Goal: Task Accomplishment & Management: Complete application form

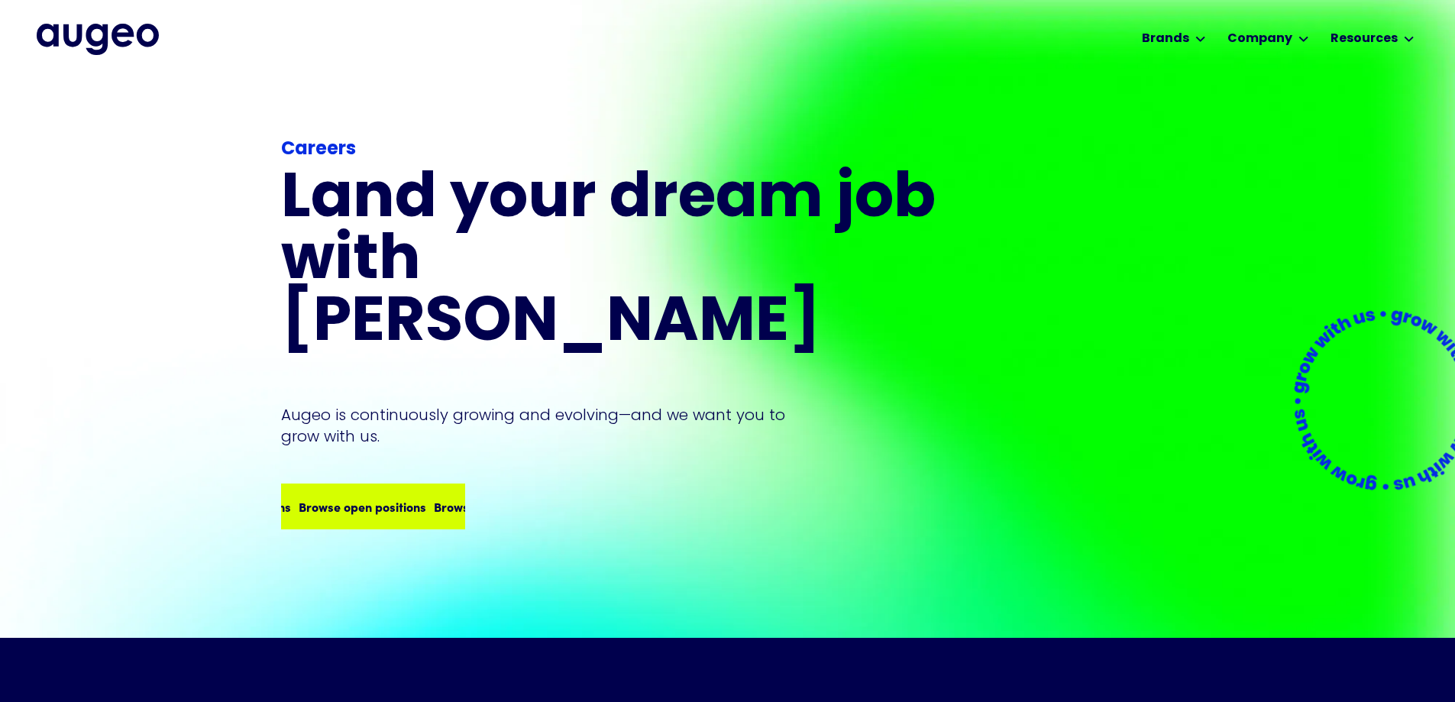
click at [353, 485] on div "Browse open positions Browse open positions Browse open positions Browse open p…" at bounding box center [373, 506] width 181 height 43
